Goal: Information Seeking & Learning: Learn about a topic

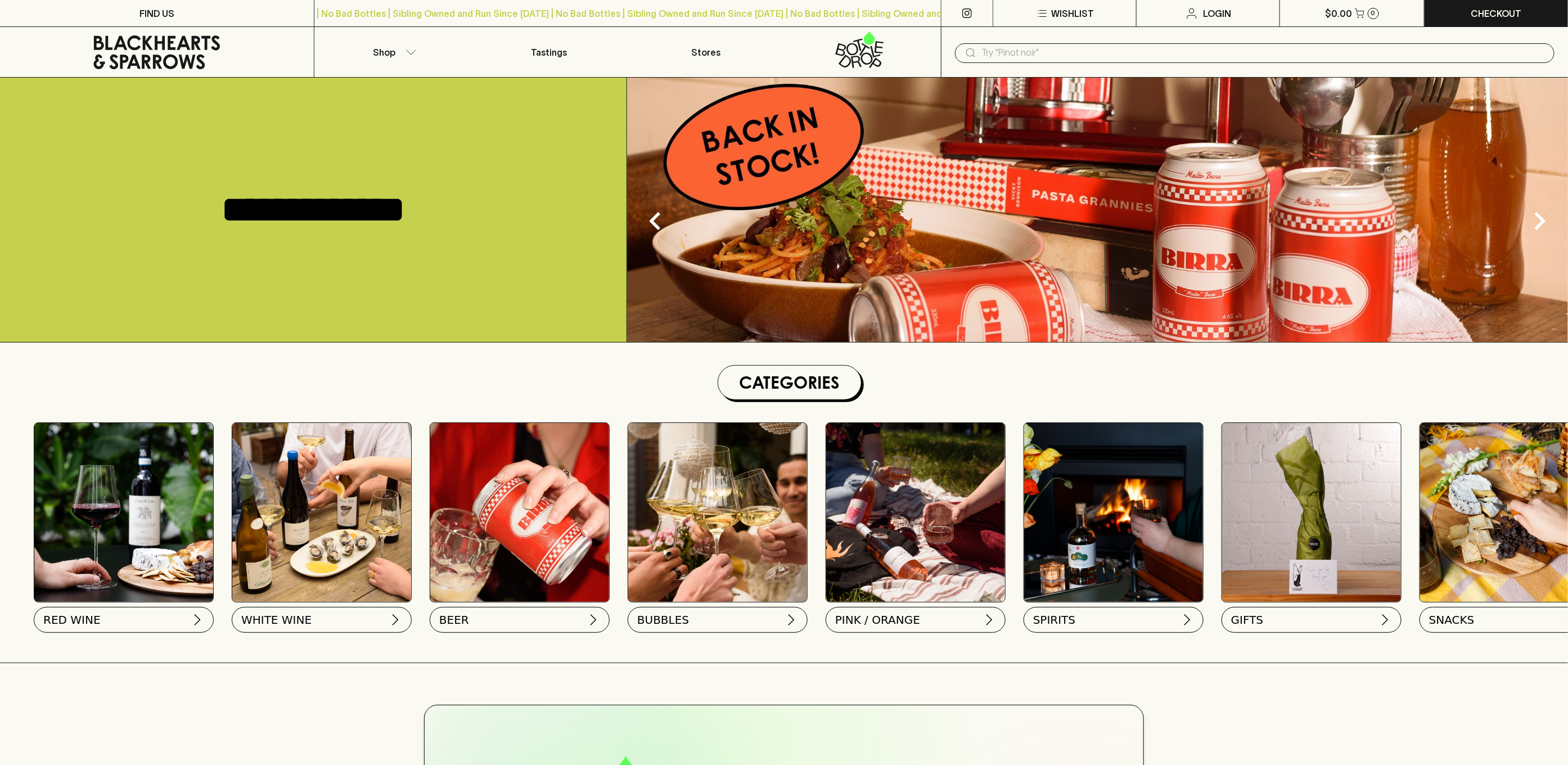
click at [520, 344] on div "Categories RED WINE WHITE WINE BEER BUBBLES PINK / ORANGE SPIRITS GIFTS SNACKS" at bounding box center [784, 495] width 1568 height 306
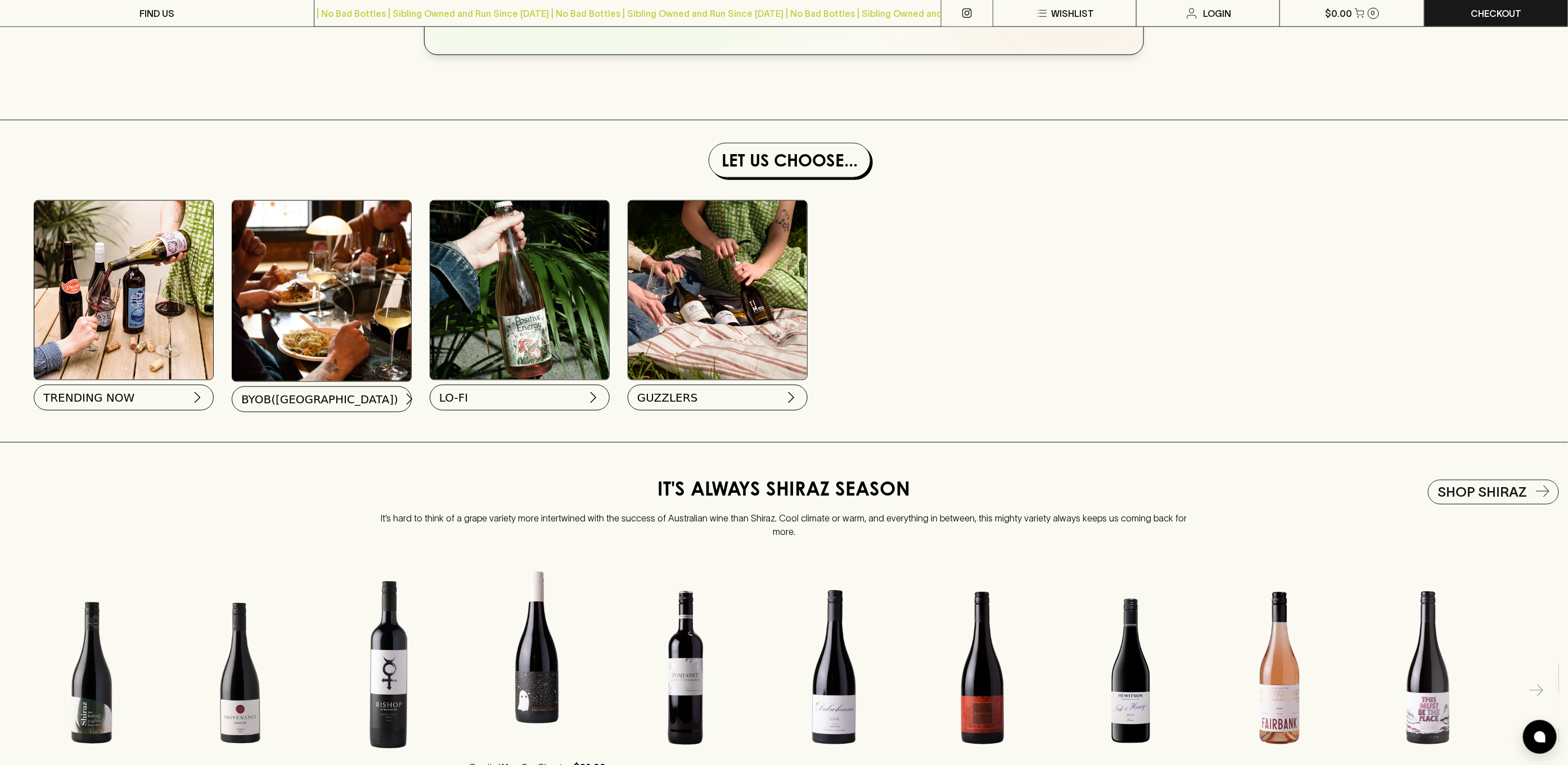
scroll to position [1000, 0]
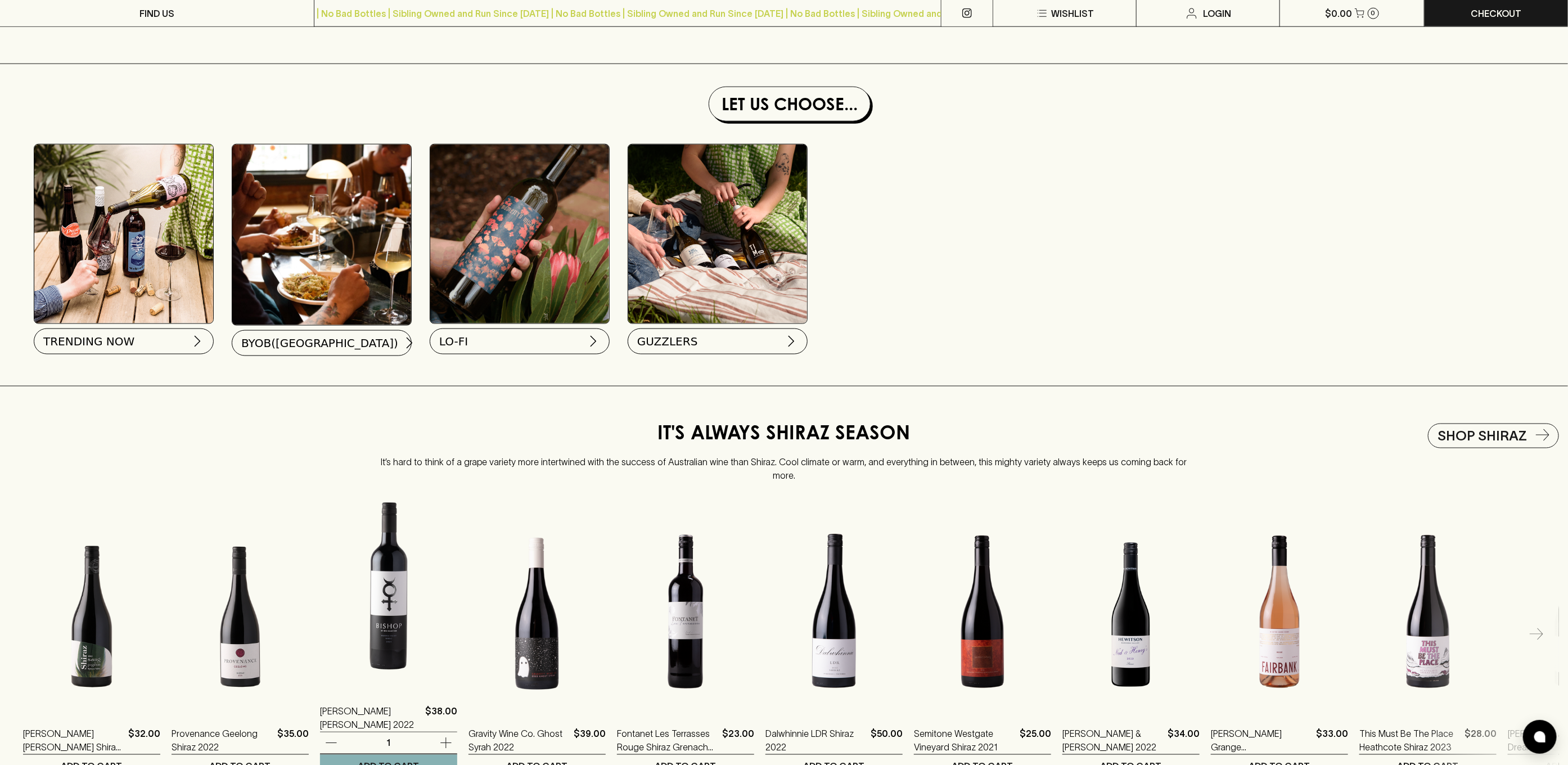
click at [412, 623] on img at bounding box center [388, 590] width 138 height 197
